Goal: Information Seeking & Learning: Learn about a topic

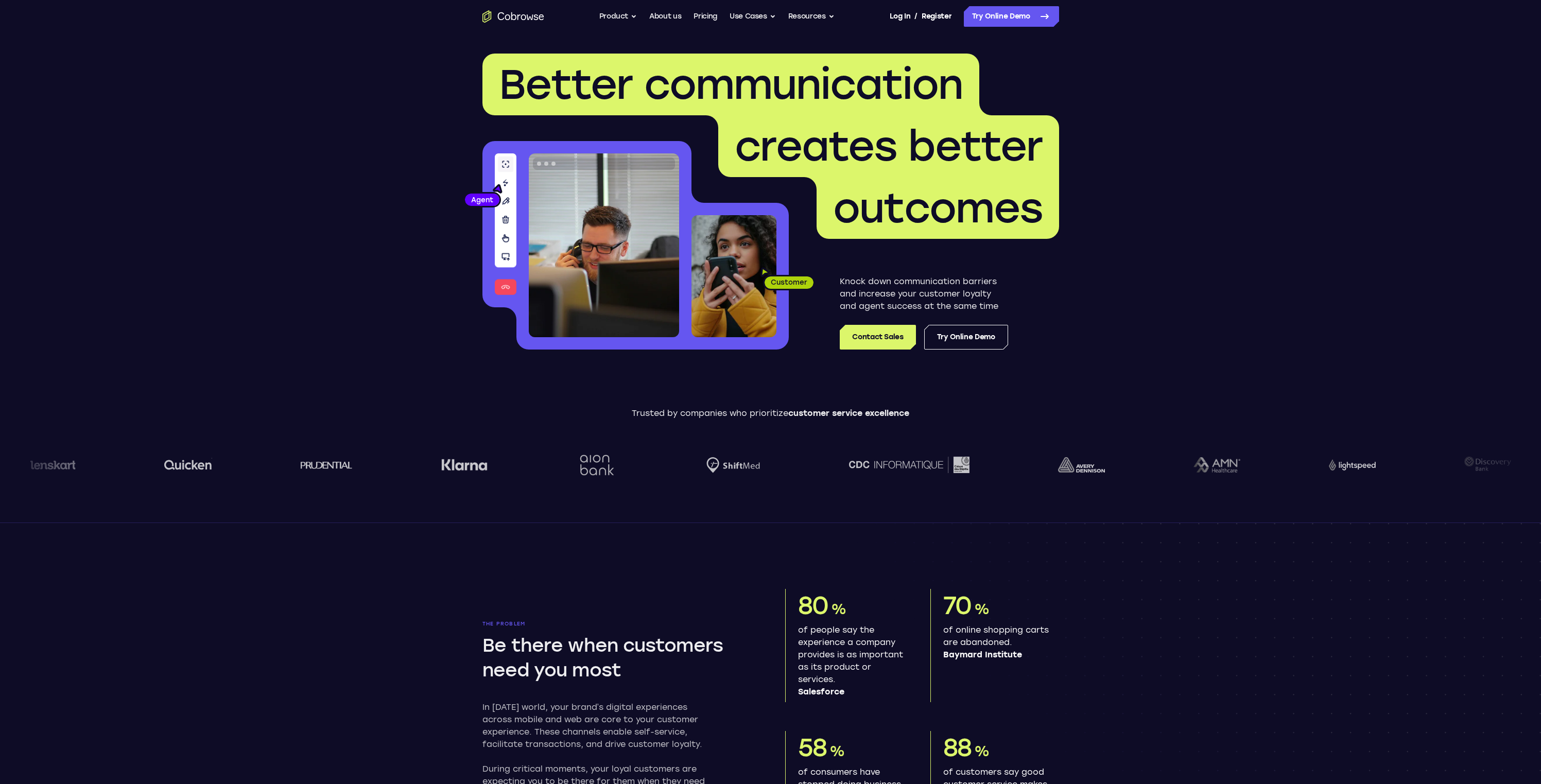
click at [381, 253] on div "Better communication creates better outcomes Customer Agent Agent Knock down co…" at bounding box center [770, 781] width 1541 height 1497
click at [518, 20] on icon "Go to the home page" at bounding box center [513, 17] width 61 height 13
click at [614, 21] on button "Product" at bounding box center [618, 16] width 38 height 20
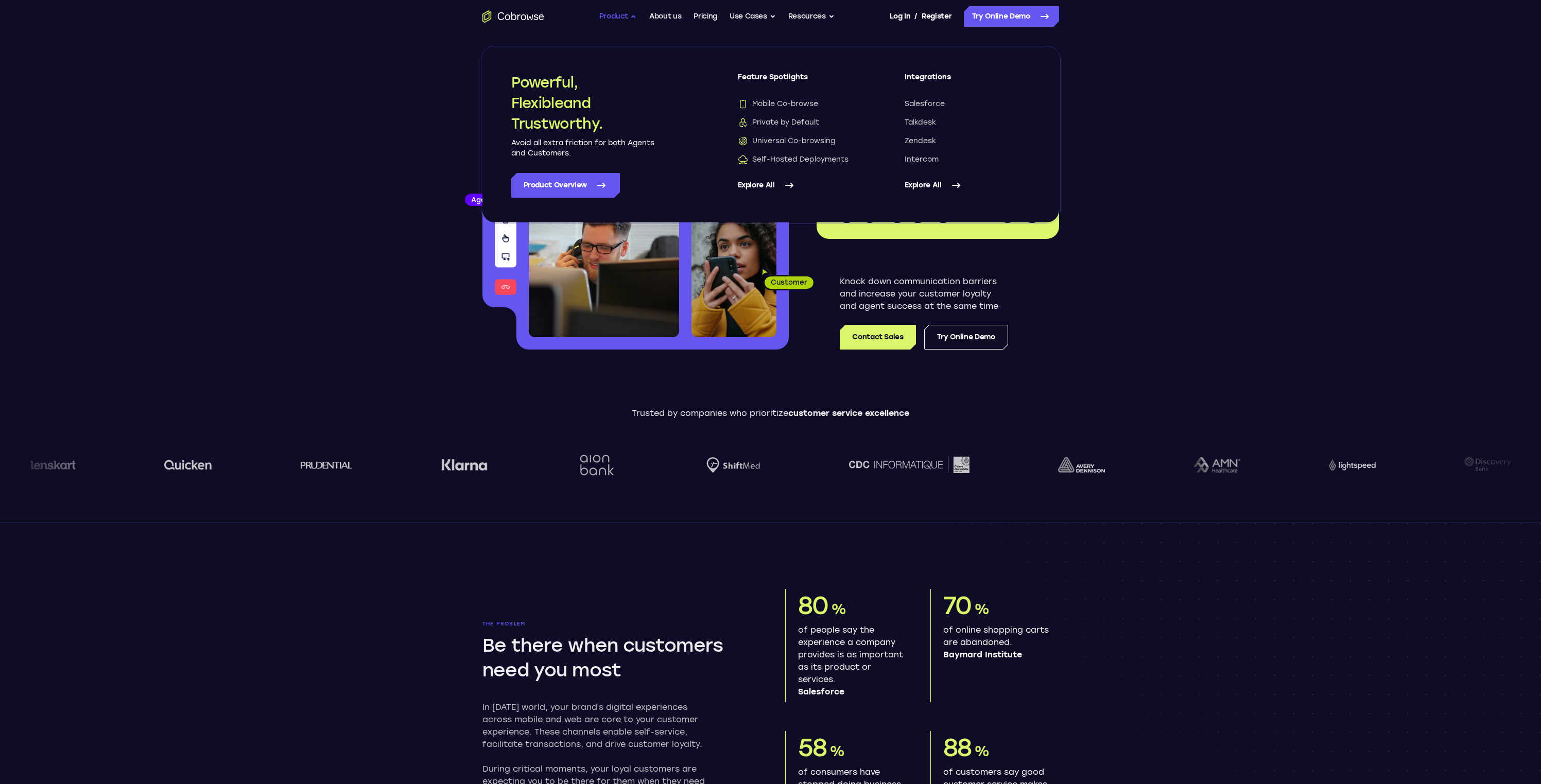
click at [614, 21] on button "Product" at bounding box center [618, 16] width 38 height 20
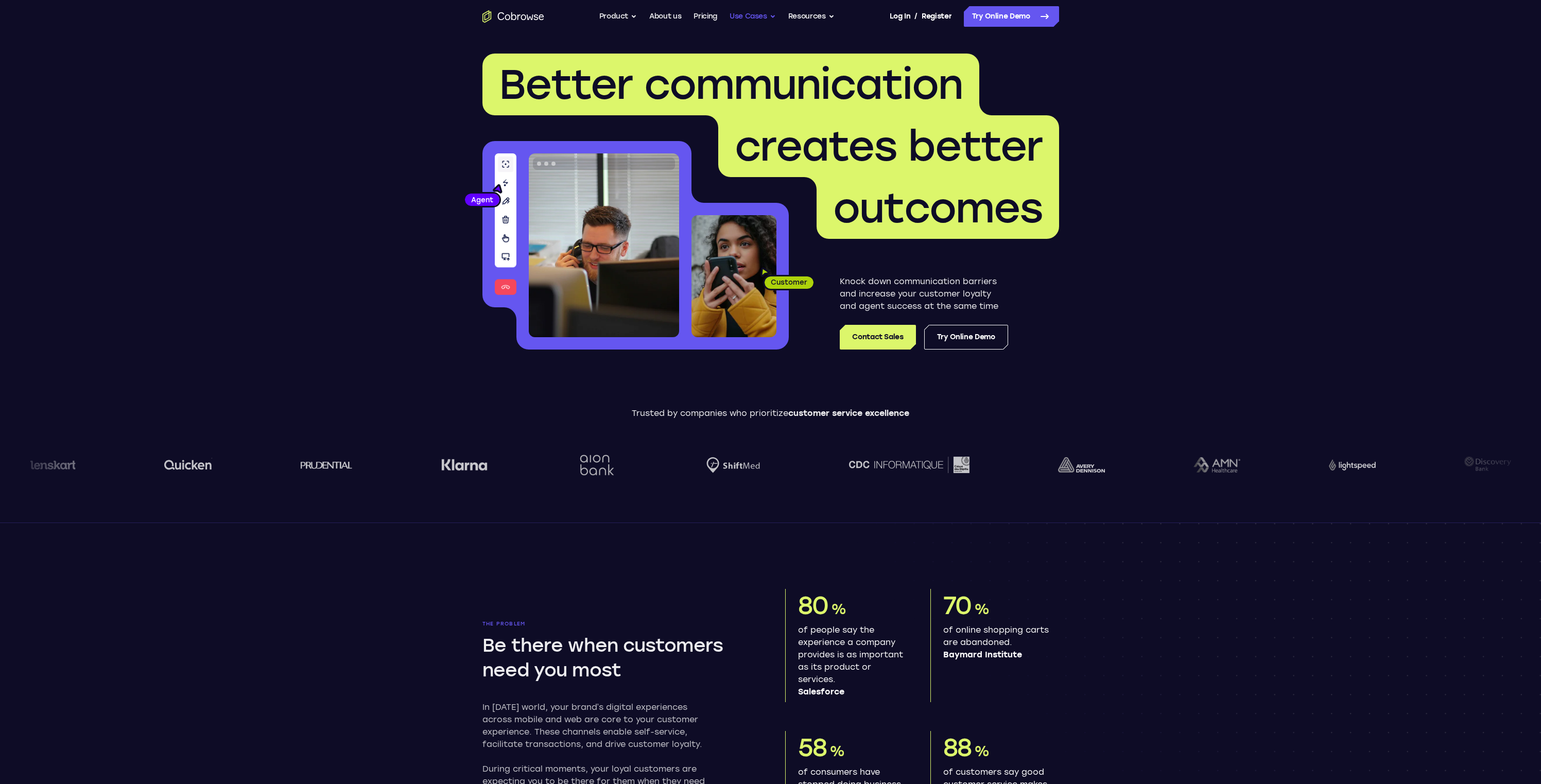
click at [746, 18] on button "Use Cases" at bounding box center [753, 16] width 46 height 20
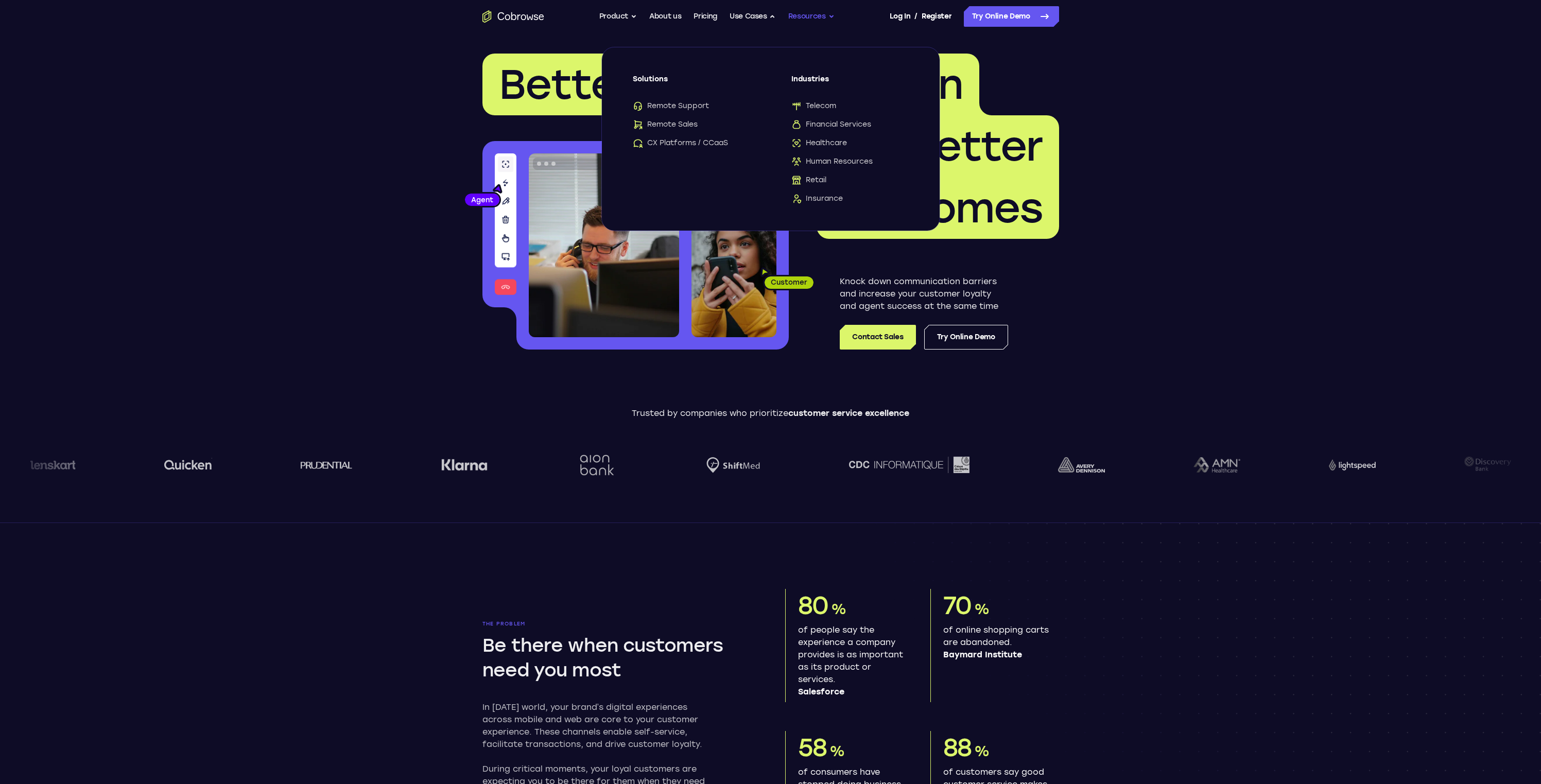
click at [811, 20] on button "Resources" at bounding box center [811, 16] width 46 height 20
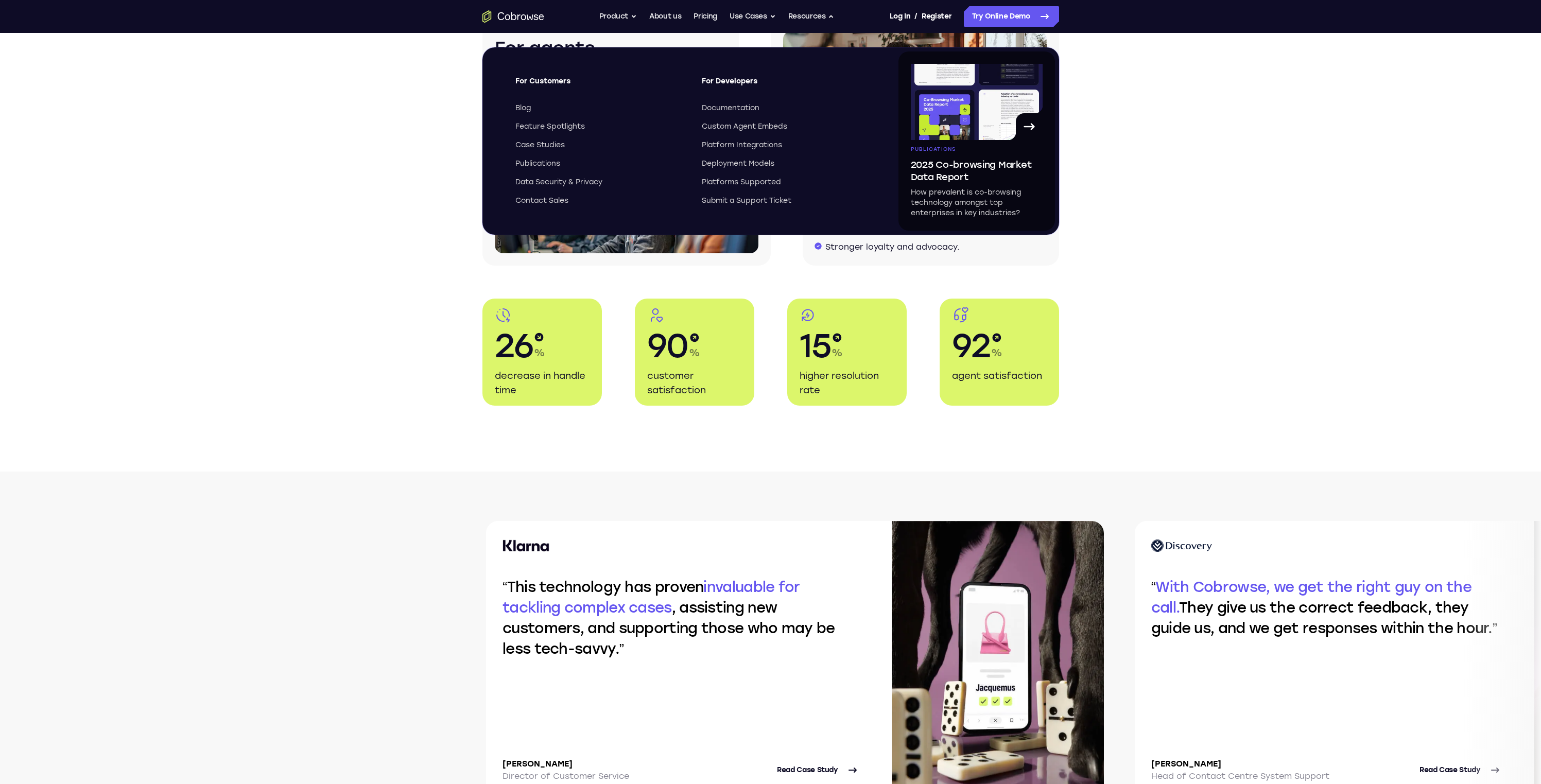
scroll to position [1546, 0]
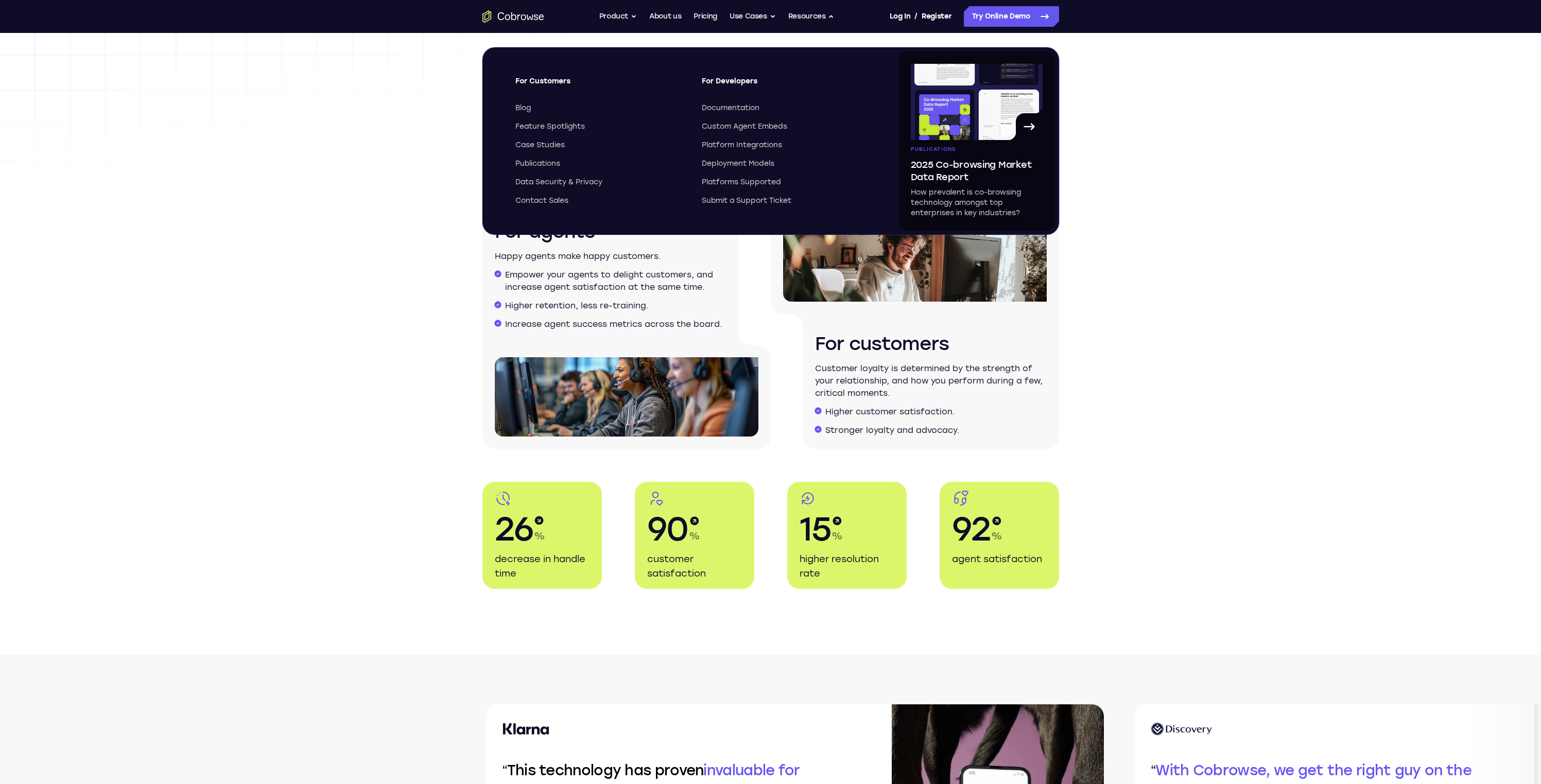
click at [399, 355] on div "One powerful technology that increases customer loyalty and agent success at th…" at bounding box center [770, 318] width 1541 height 671
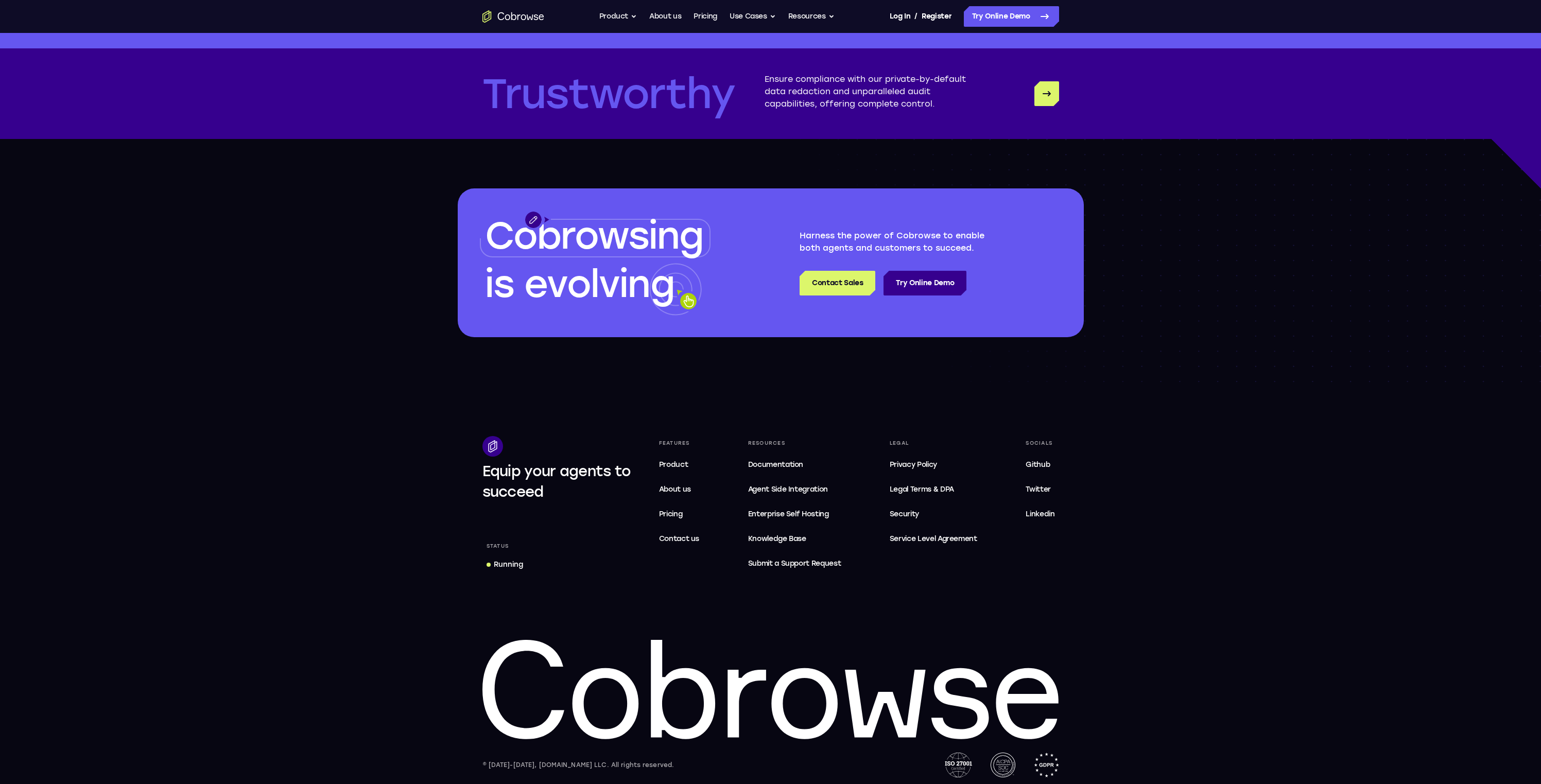
scroll to position [2846, 0]
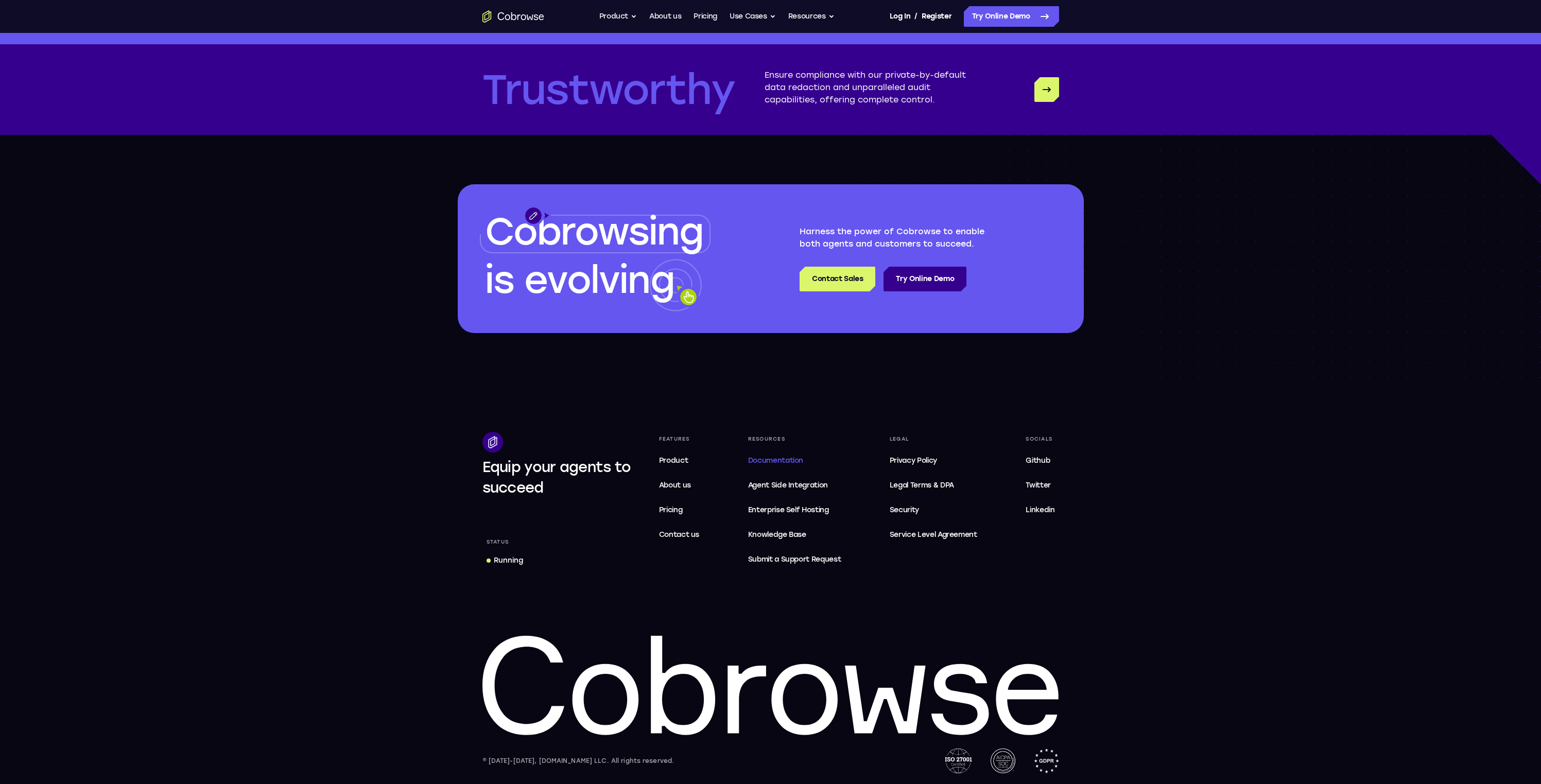
click at [767, 458] on span "Documentation" at bounding box center [775, 460] width 55 height 9
click at [522, 17] on icon "Go to the home page" at bounding box center [513, 17] width 61 height 13
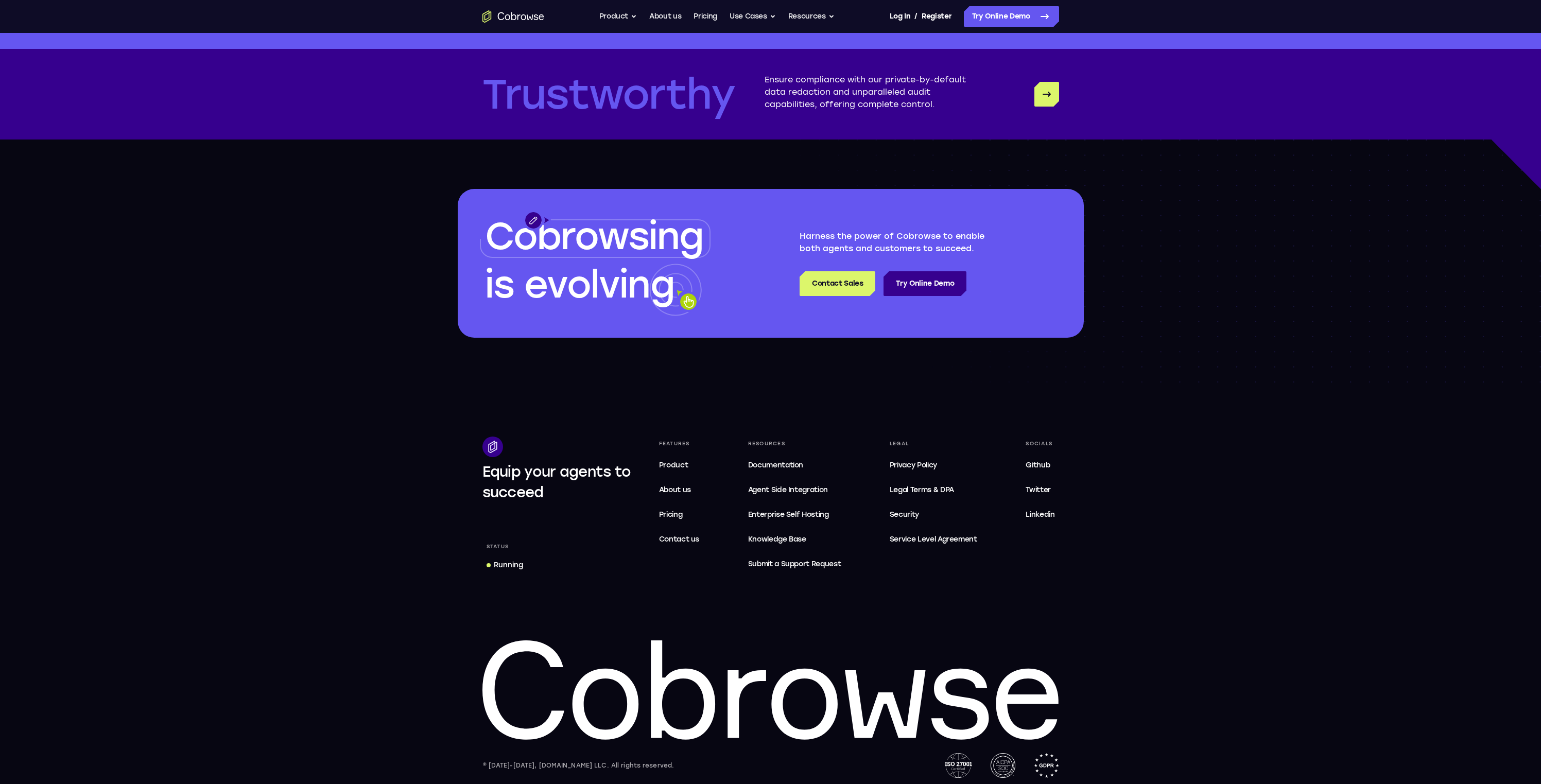
scroll to position [2846, 0]
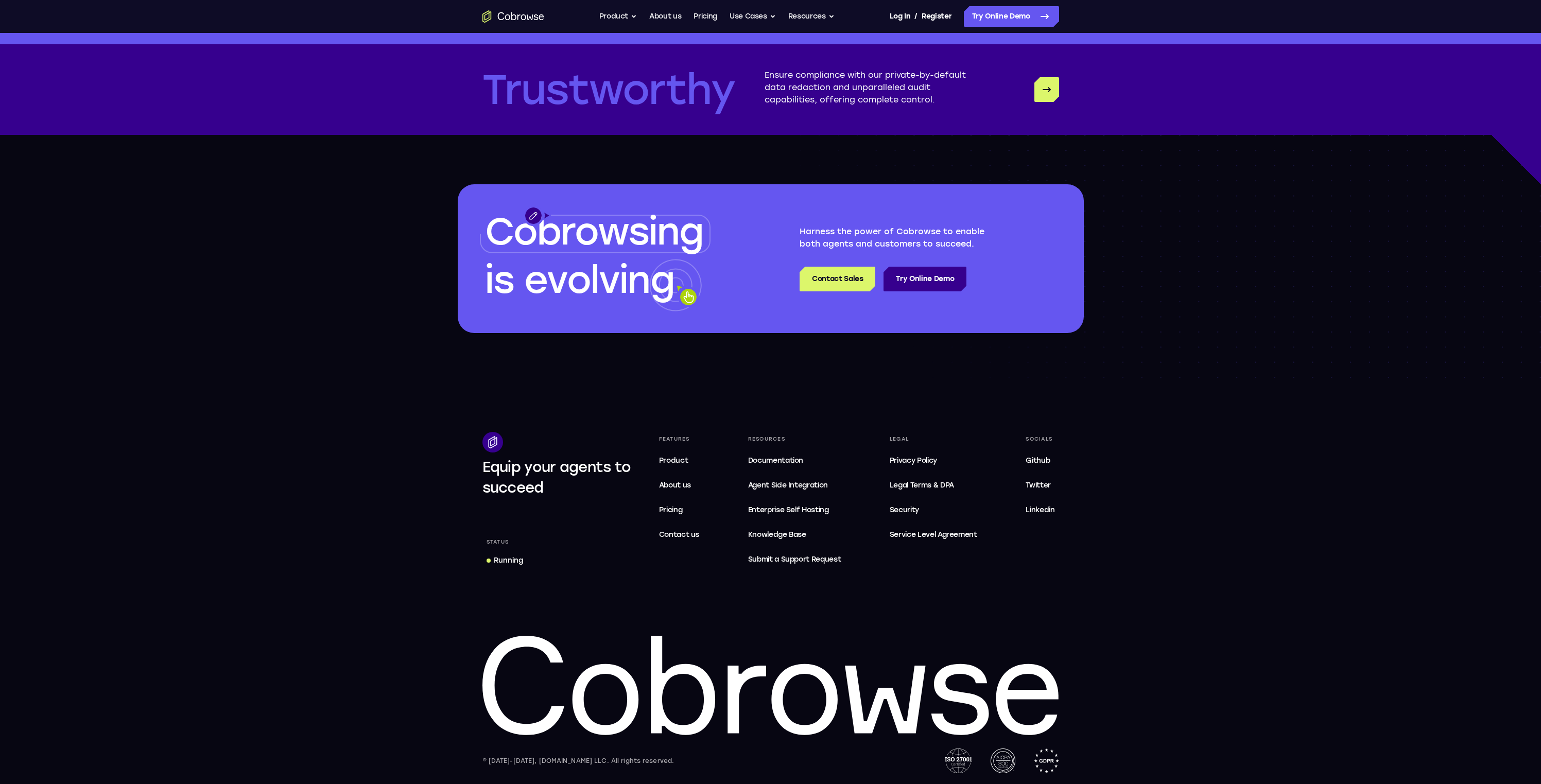
click at [625, 228] on span "Cobrowsing" at bounding box center [593, 231] width 219 height 44
click at [774, 338] on div "Cobrowsing is evolving Harness the power of Cobrowse to enable both agents and …" at bounding box center [770, 258] width 1541 height 248
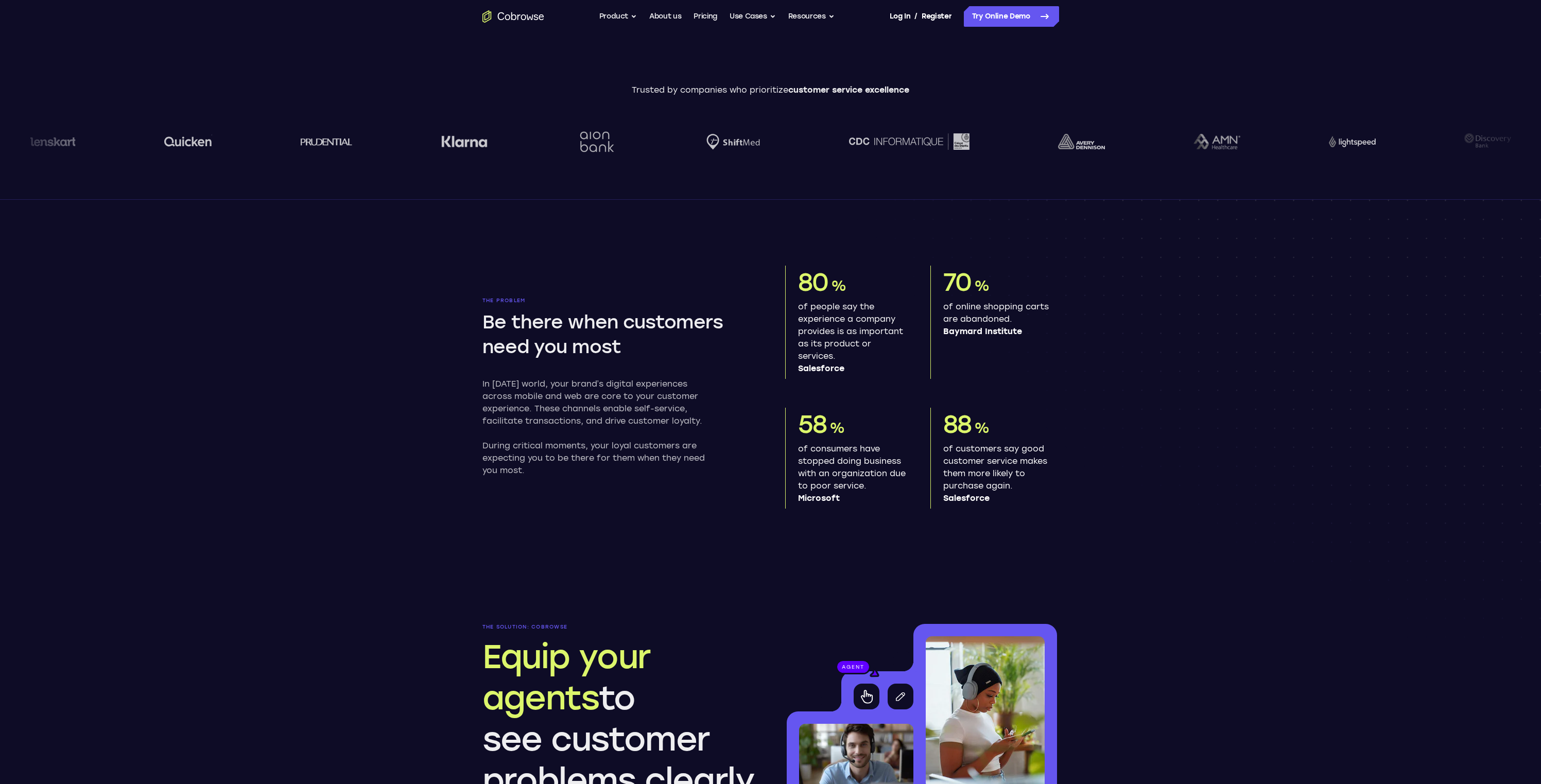
scroll to position [148, 0]
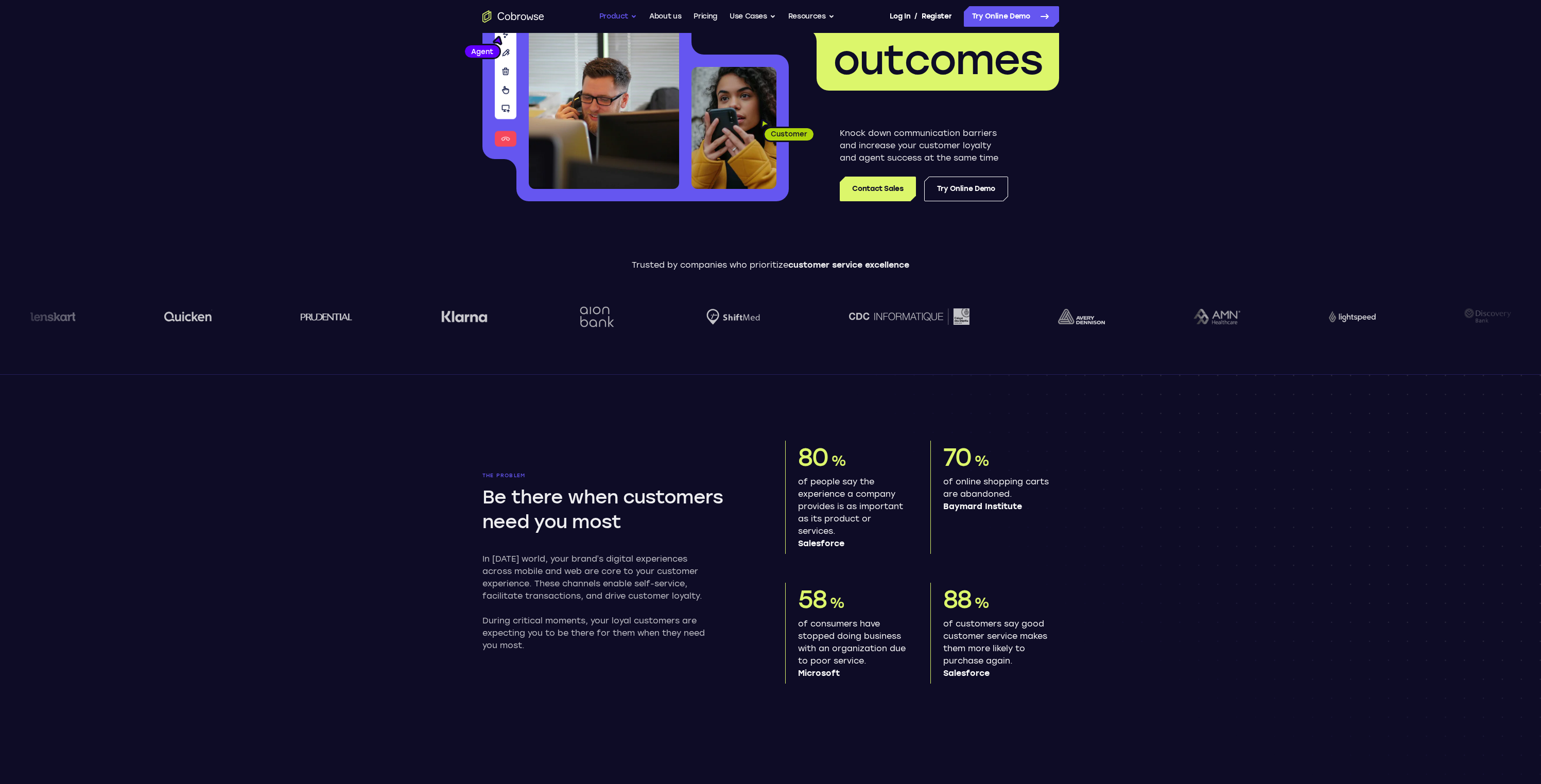
click at [610, 14] on button "Product" at bounding box center [618, 16] width 38 height 20
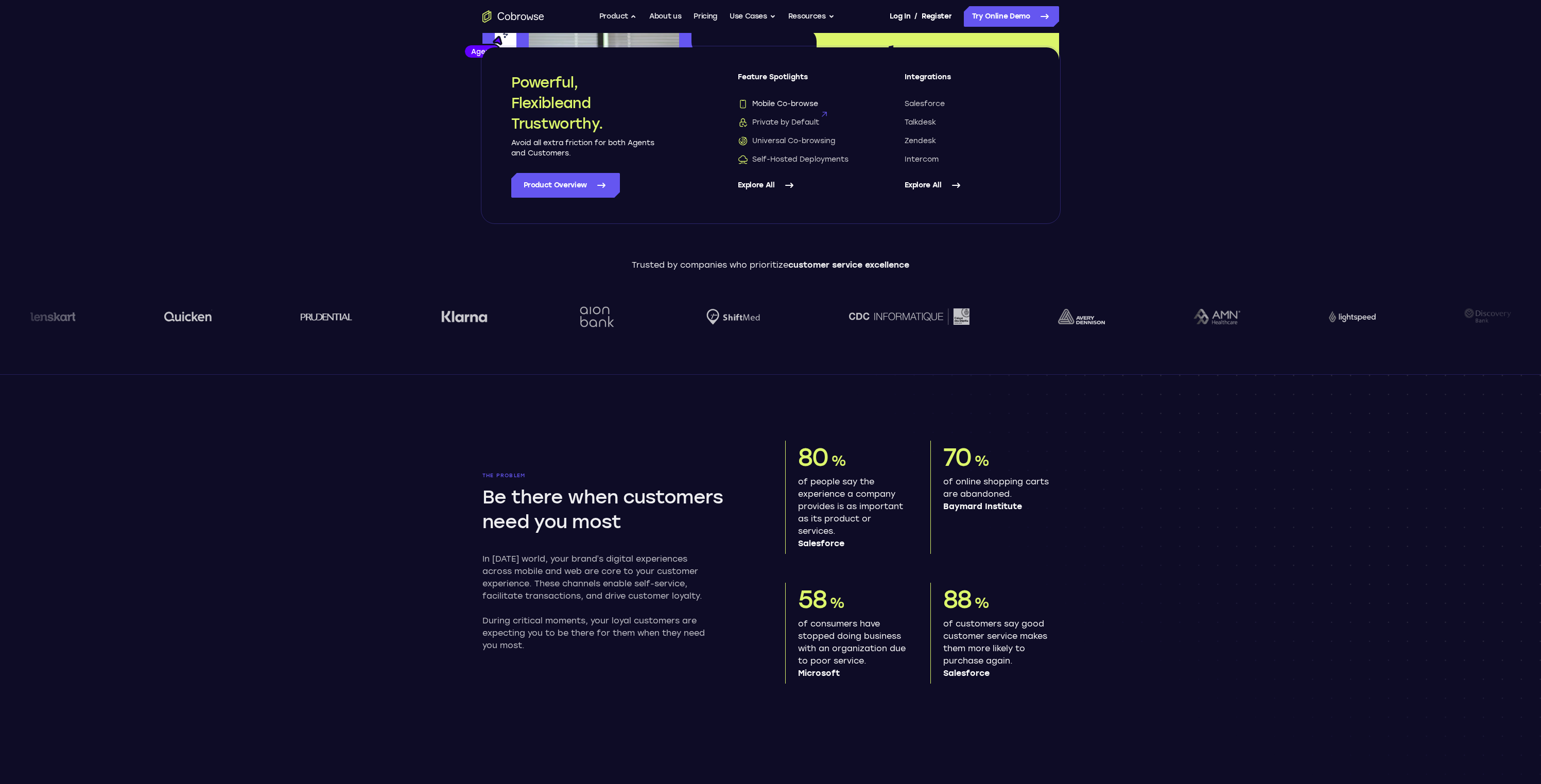
click at [802, 101] on span "Mobile Co-browse" at bounding box center [777, 104] width 80 height 10
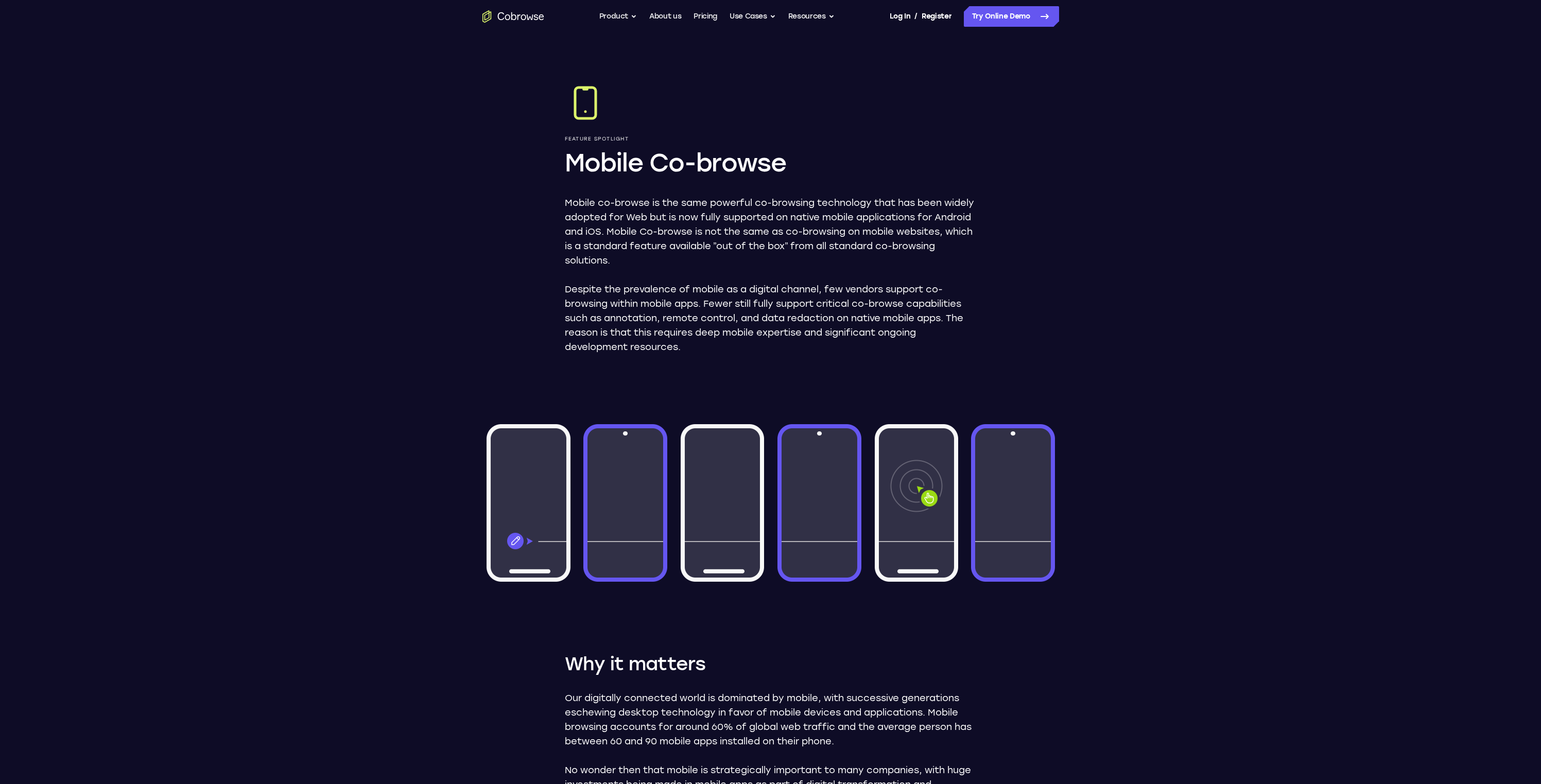
click at [519, 20] on icon "Go to the home page" at bounding box center [513, 17] width 61 height 13
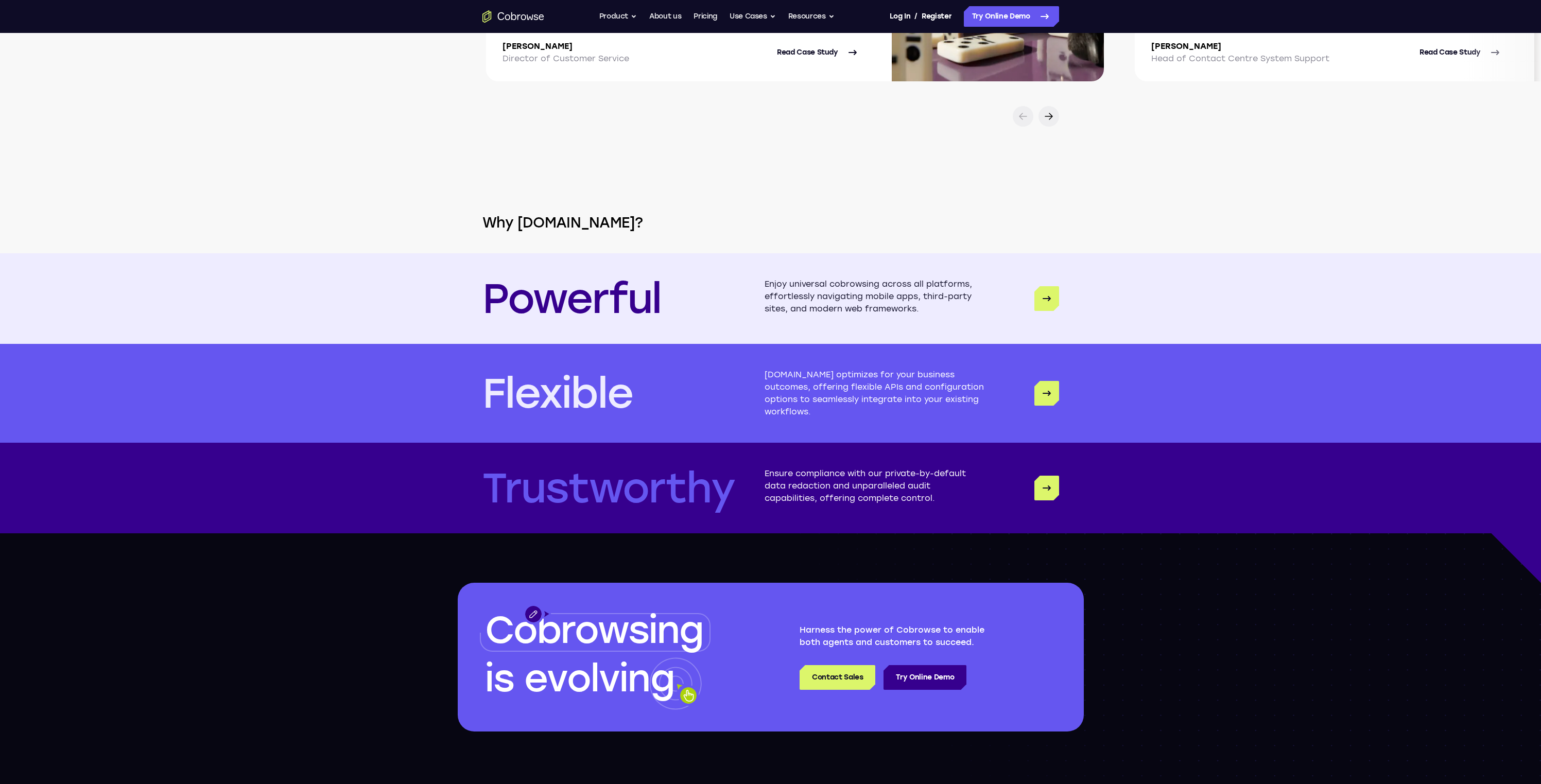
scroll to position [2846, 0]
